Goal: Task Accomplishment & Management: Complete application form

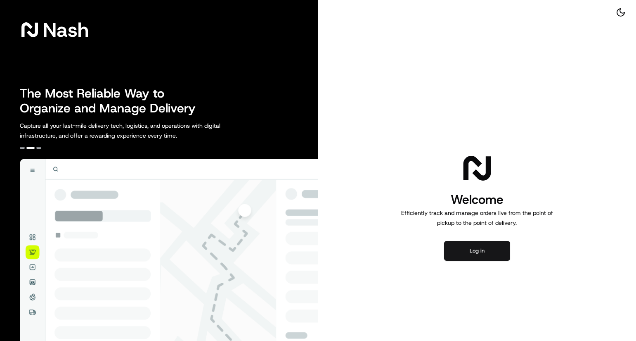
click at [490, 252] on button "Log in" at bounding box center [477, 251] width 66 height 20
